Goal: Information Seeking & Learning: Understand process/instructions

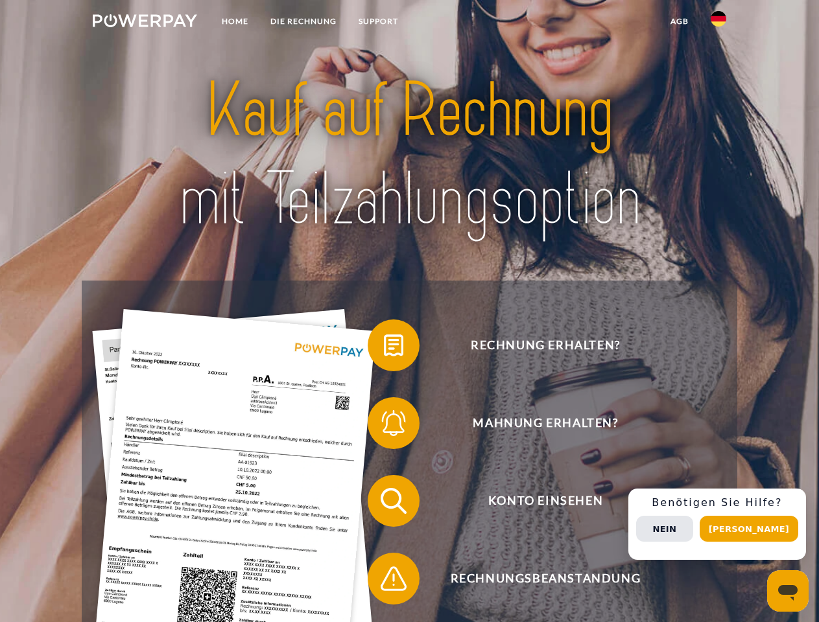
click at [145, 23] on img at bounding box center [145, 20] width 104 height 13
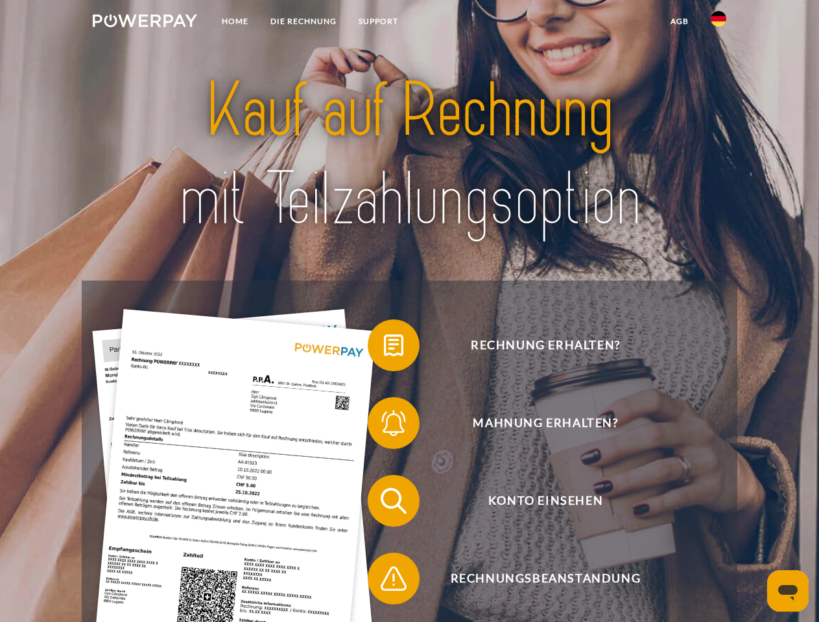
click at [718, 23] on img at bounding box center [719, 19] width 16 height 16
click at [679, 21] on link "agb" at bounding box center [679, 21] width 40 height 23
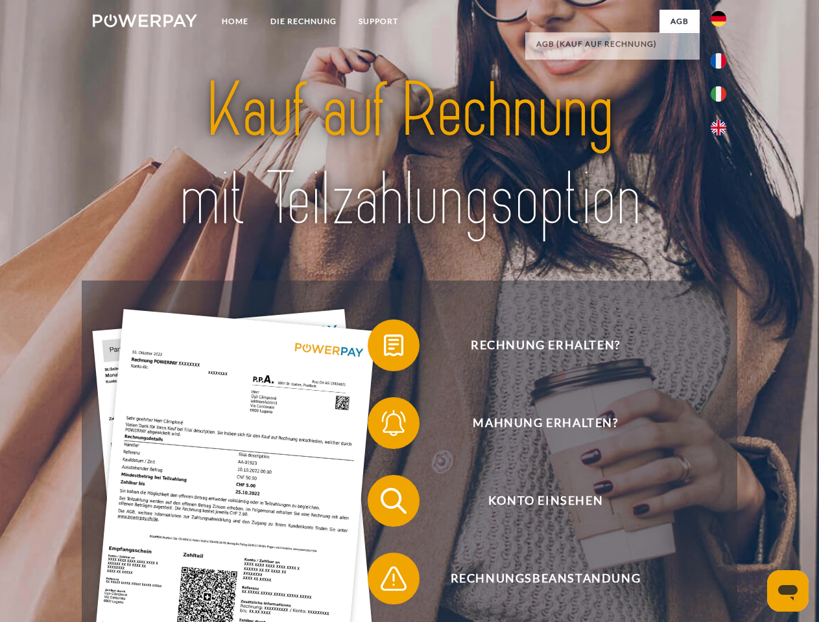
click at [384, 348] on span at bounding box center [374, 345] width 65 height 65
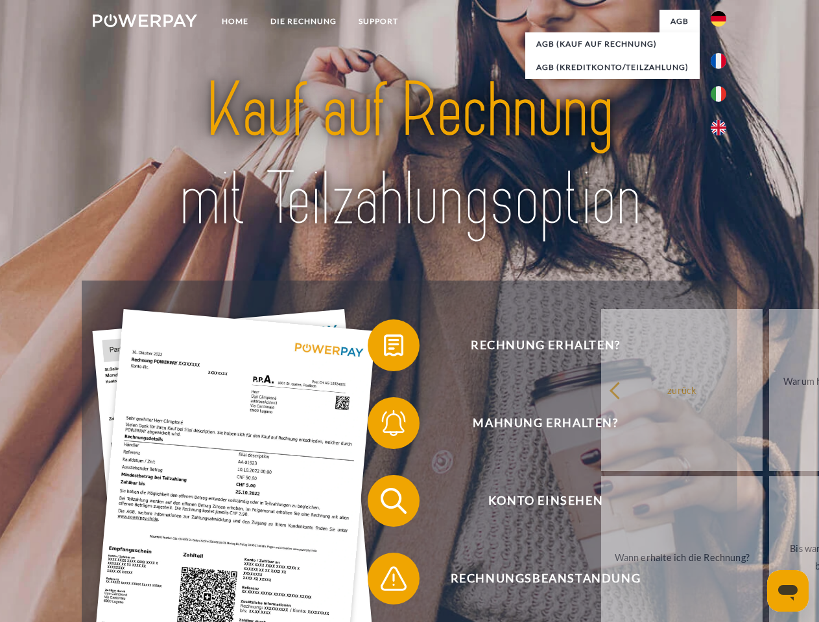
click at [384, 426] on span at bounding box center [374, 423] width 65 height 65
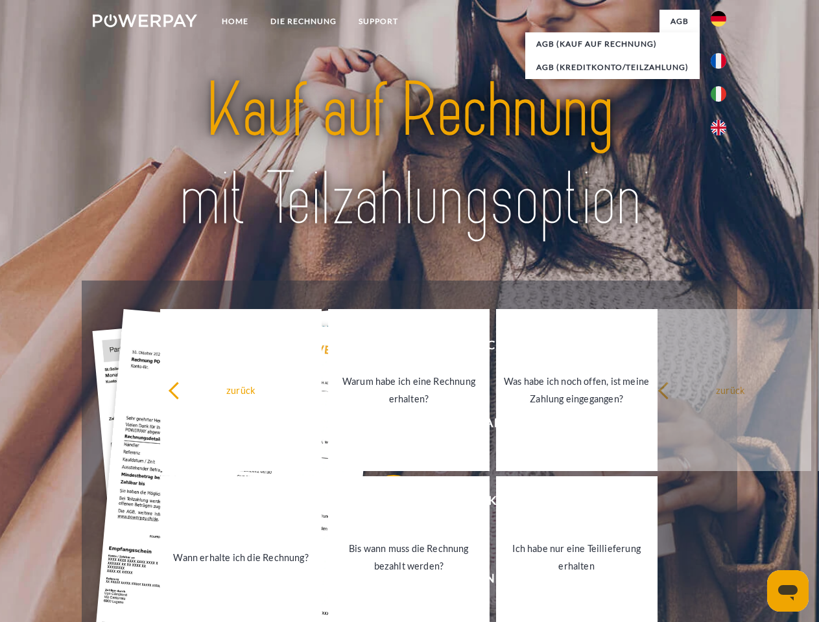
click at [384, 504] on link "Bis wann muss die Rechnung bezahlt werden?" at bounding box center [408, 558] width 161 height 162
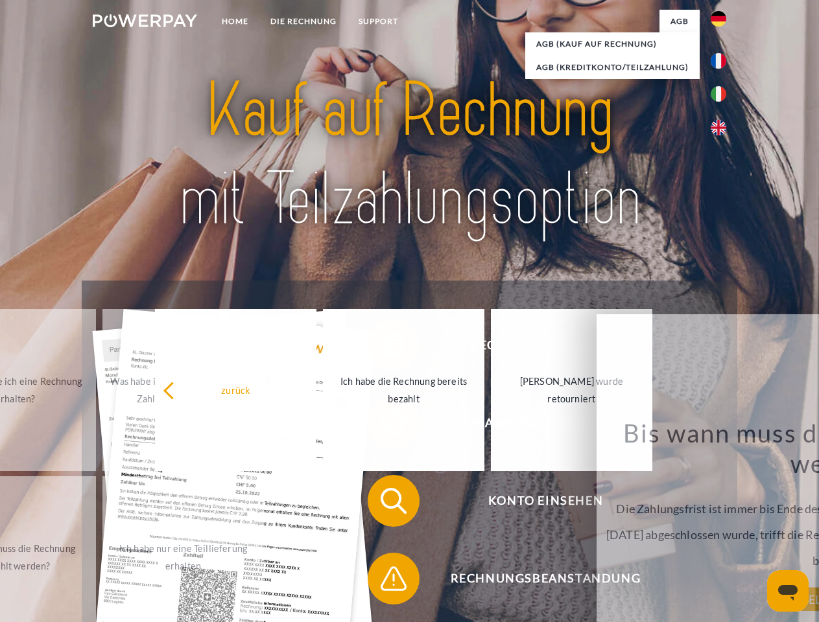
click at [384, 582] on span at bounding box center [374, 579] width 65 height 65
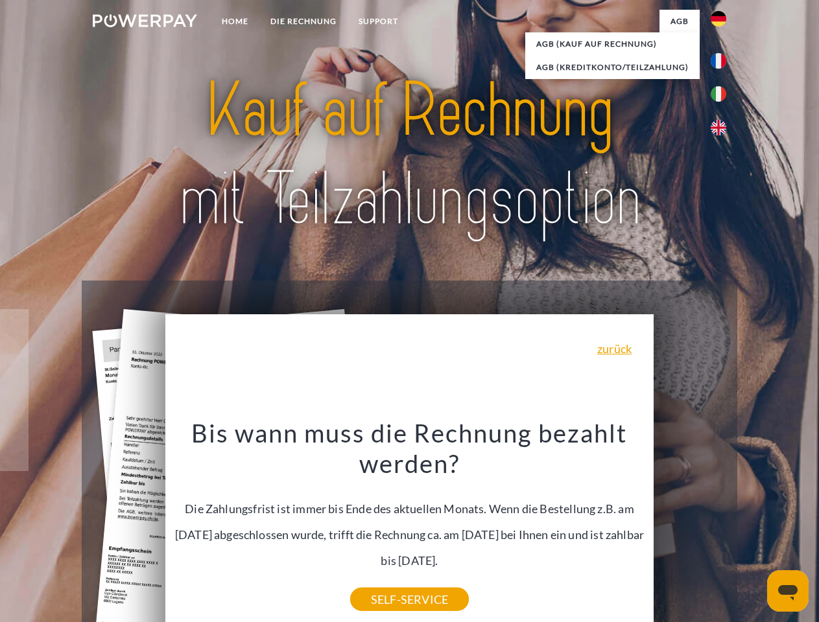
click at [722, 525] on div "Rechnung erhalten? Mahnung erhalten? Konto einsehen" at bounding box center [409, 540] width 655 height 519
click at [690, 527] on span "Konto einsehen" at bounding box center [545, 501] width 318 height 52
click at [753, 529] on header "Home DIE RECHNUNG SUPPORT" at bounding box center [409, 447] width 819 height 895
